Goal: Task Accomplishment & Management: Complete application form

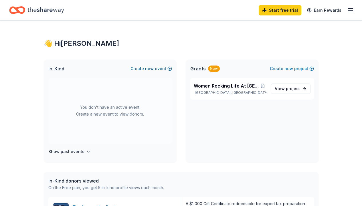
click at [145, 68] on button "Create new event" at bounding box center [152, 68] width 42 height 7
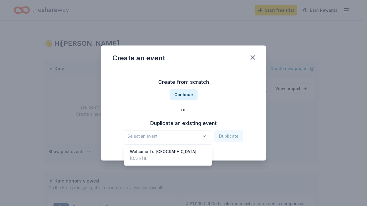
click at [206, 137] on icon "button" at bounding box center [204, 136] width 6 height 6
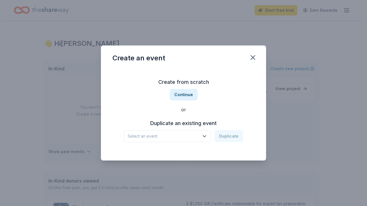
click at [206, 136] on icon "button" at bounding box center [204, 136] width 6 height 6
click at [186, 93] on button "Continue" at bounding box center [184, 94] width 28 height 11
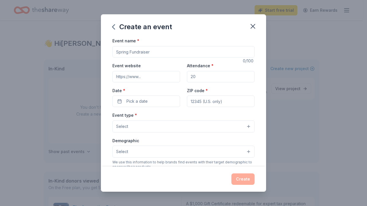
click at [137, 50] on input "Event name *" at bounding box center [183, 51] width 142 height 11
type input "Life At [GEOGRAPHIC_DATA]"
click at [169, 77] on input "Event website" at bounding box center [146, 76] width 68 height 11
click at [165, 101] on button "Pick a date" at bounding box center [146, 101] width 68 height 11
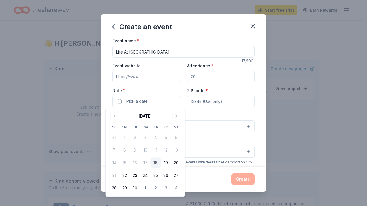
click at [151, 115] on div "[DATE]" at bounding box center [145, 116] width 13 height 7
click at [178, 116] on button "Go to next month" at bounding box center [176, 116] width 8 height 8
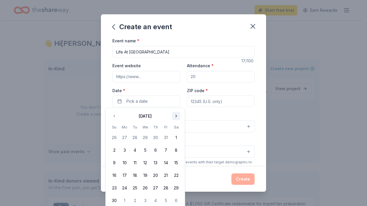
click at [178, 116] on button "Go to next month" at bounding box center [176, 116] width 8 height 8
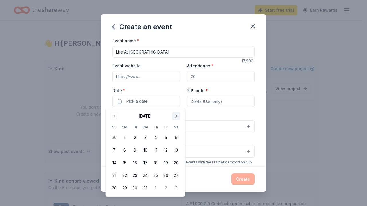
click at [178, 116] on button "Go to next month" at bounding box center [176, 116] width 8 height 8
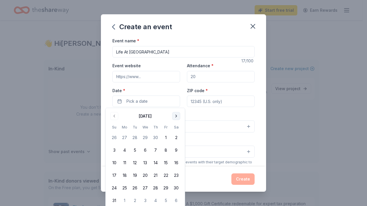
click at [178, 116] on button "Go to next month" at bounding box center [176, 116] width 8 height 8
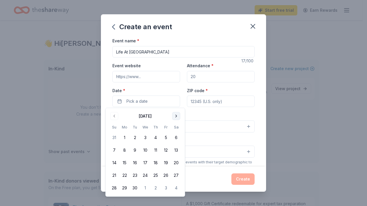
click at [178, 116] on button "Go to next month" at bounding box center [176, 116] width 8 height 8
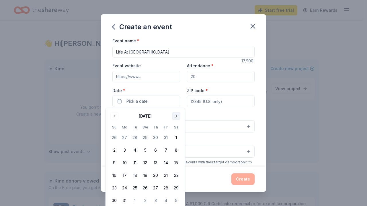
click at [178, 116] on button "Go to next month" at bounding box center [176, 116] width 8 height 8
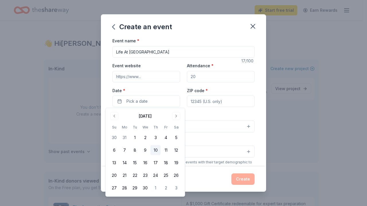
click at [155, 150] on button "10" at bounding box center [155, 150] width 10 height 10
click at [166, 151] on button "11" at bounding box center [166, 150] width 10 height 10
click at [158, 149] on button "10" at bounding box center [155, 150] width 10 height 10
click at [210, 109] on div "Event name * Life At The Haven 17 /100 Event website Attendance * Date * [DATE]…" at bounding box center [183, 169] width 142 height 265
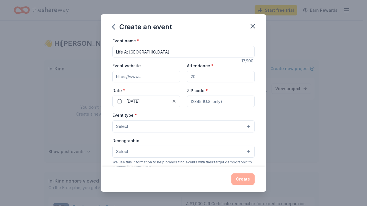
click at [197, 99] on input "ZIP code *" at bounding box center [221, 101] width 68 height 11
click at [198, 99] on input "ZIP code *" at bounding box center [221, 101] width 68 height 11
drag, startPoint x: 255, startPoint y: 25, endPoint x: 259, endPoint y: 69, distance: 44.3
click at [255, 25] on icon "button" at bounding box center [253, 26] width 4 height 4
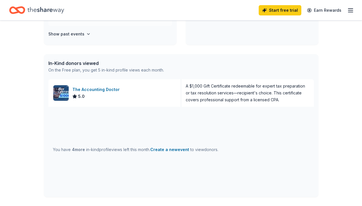
scroll to position [119, 0]
